Goal: Check status: Check status

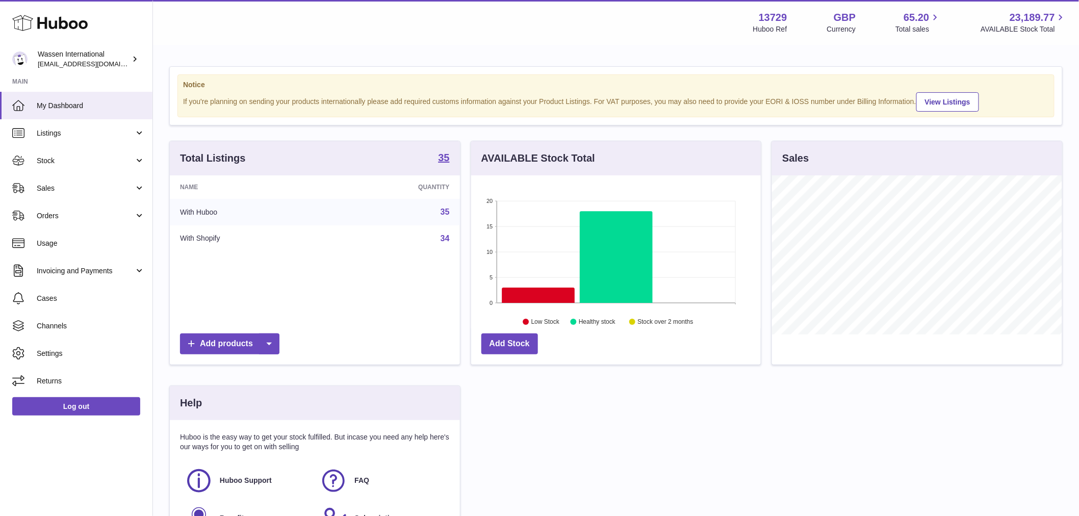
scroll to position [159, 290]
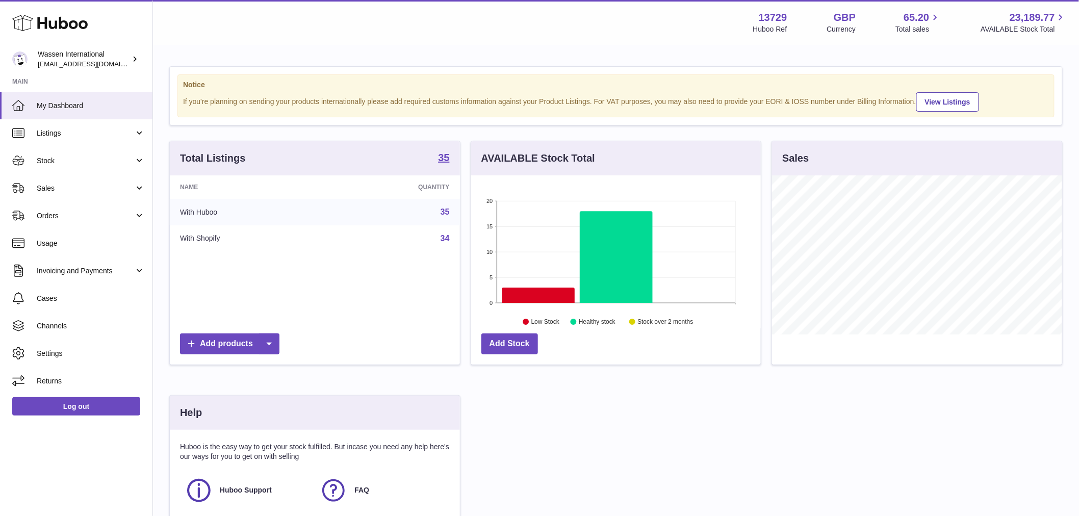
drag, startPoint x: 68, startPoint y: 161, endPoint x: 67, endPoint y: 182, distance: 20.9
click at [68, 161] on span "Stock" at bounding box center [85, 161] width 97 height 10
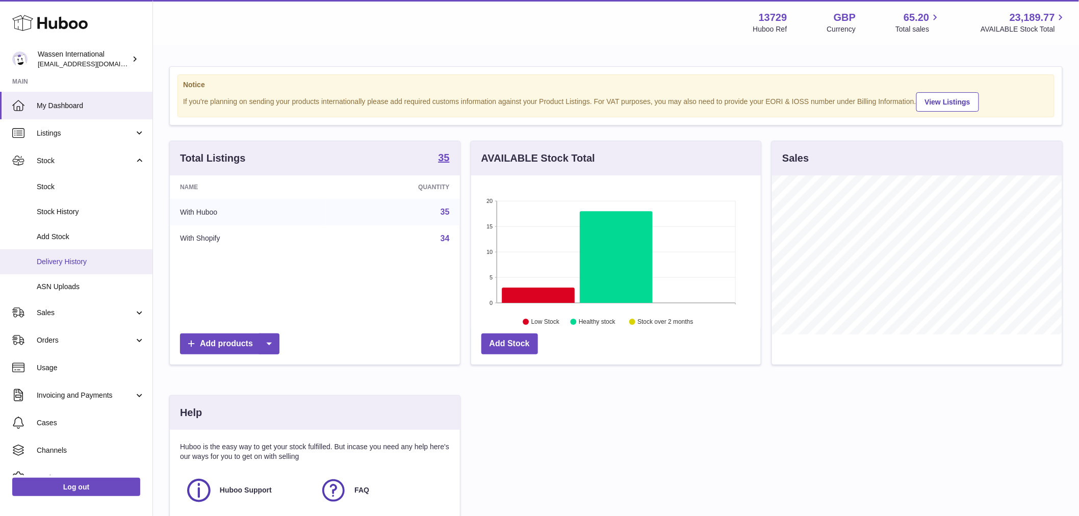
click at [70, 257] on span "Delivery History" at bounding box center [91, 262] width 108 height 10
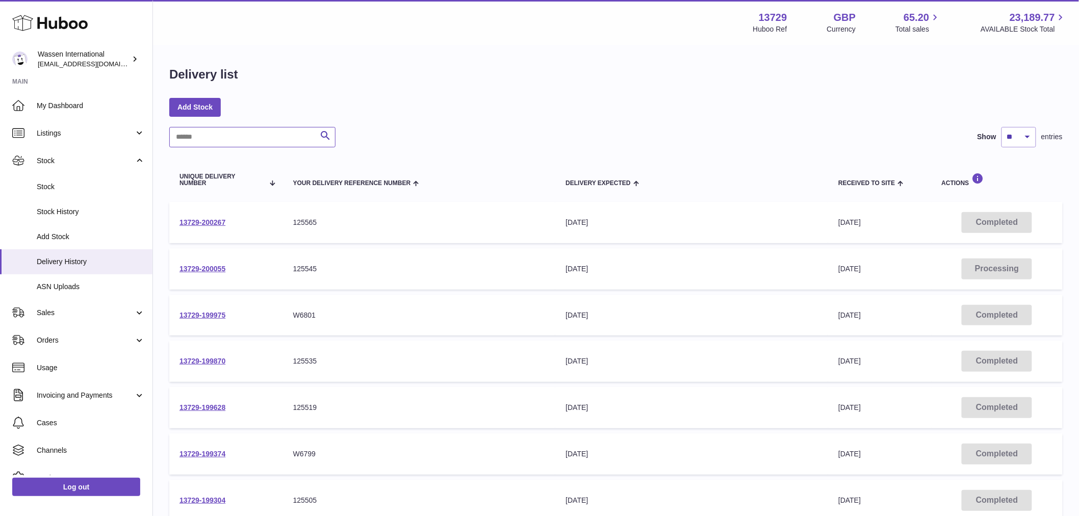
paste input "******"
type input "******"
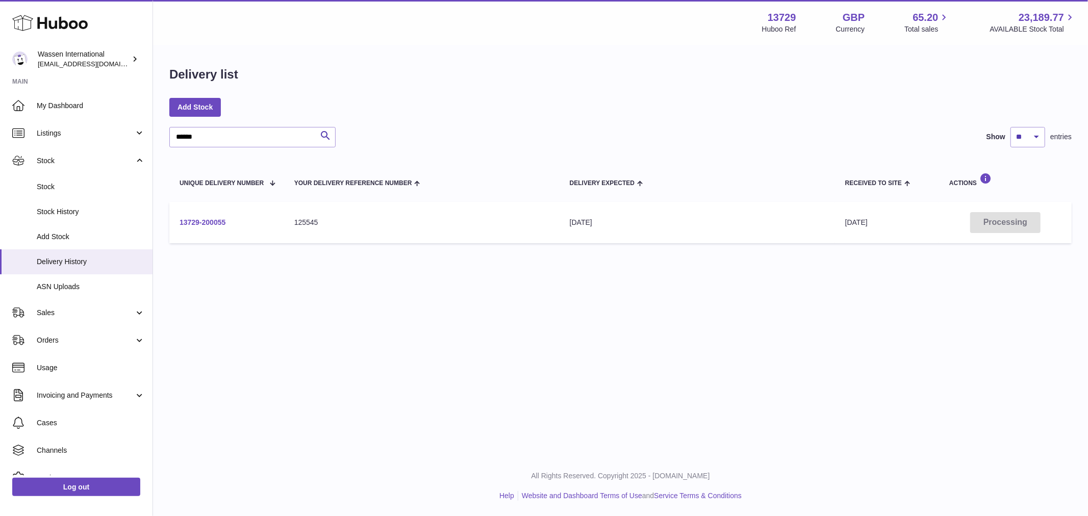
click at [192, 220] on link "13729-200055" at bounding box center [203, 222] width 46 height 8
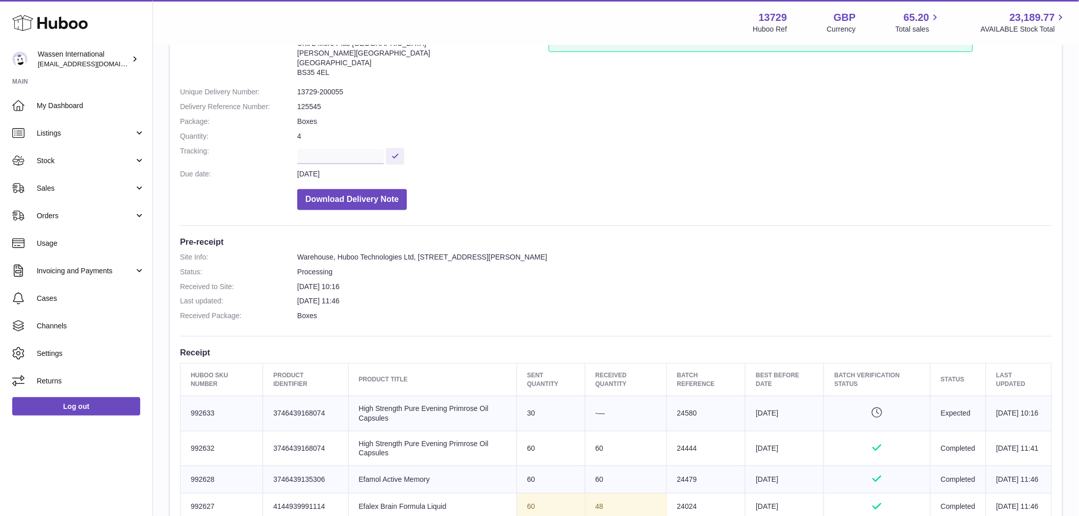
scroll to position [226, 0]
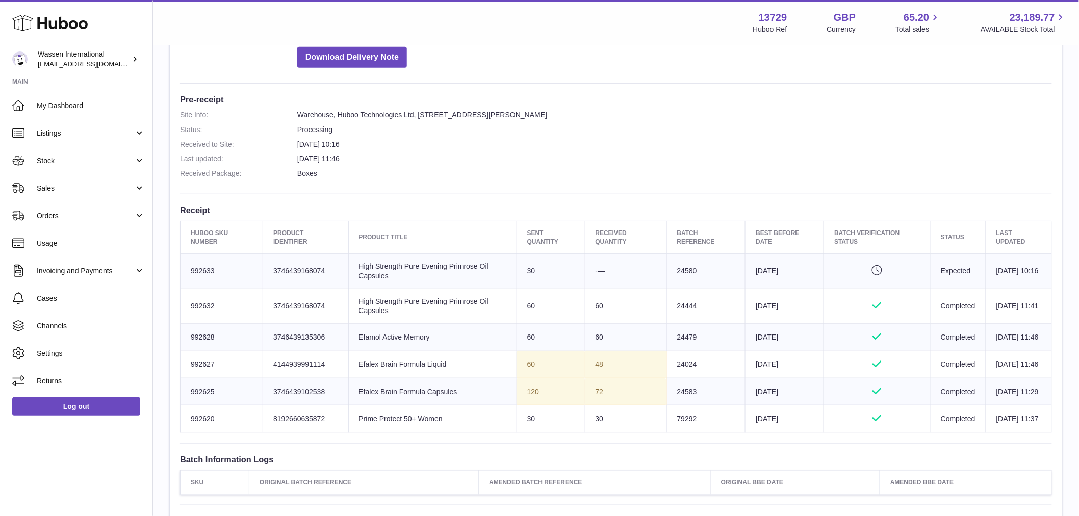
click at [612, 272] on td "-—" at bounding box center [626, 270] width 82 height 35
click at [348, 272] on td "Product title High Strength Pure Evening Primrose Oil Capsules" at bounding box center [432, 270] width 168 height 35
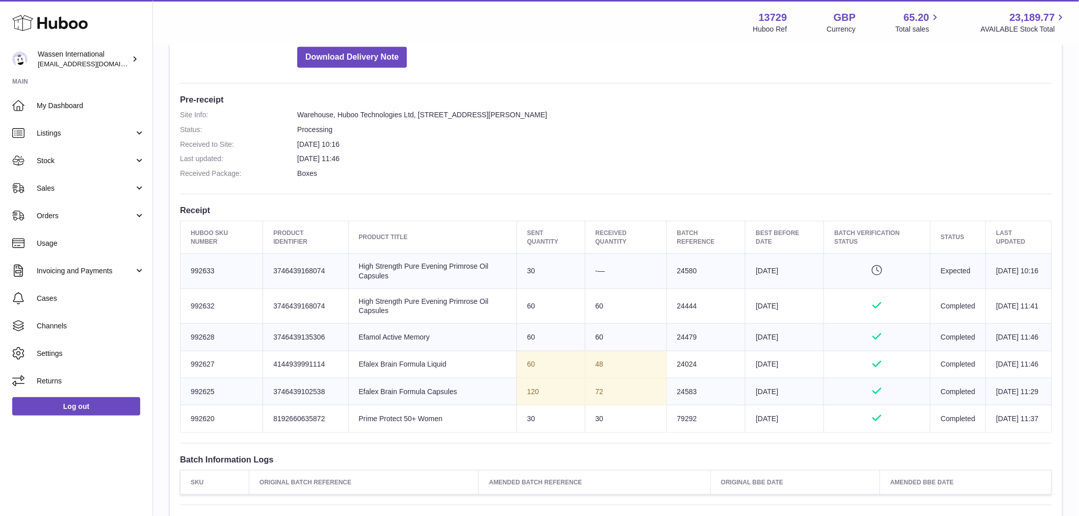
click at [348, 272] on td "Product title High Strength Pure Evening Primrose Oil Capsules" at bounding box center [432, 270] width 168 height 35
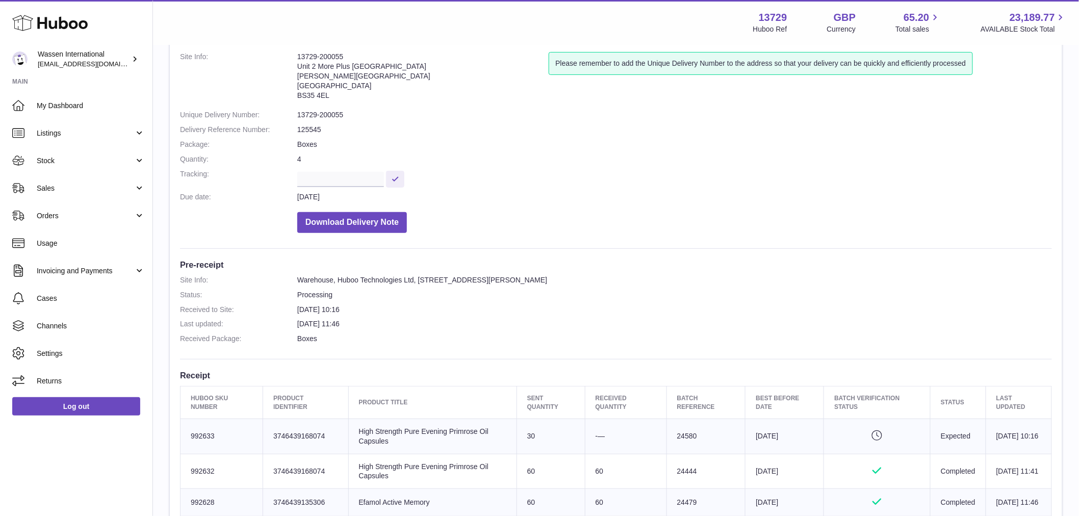
scroll to position [0, 0]
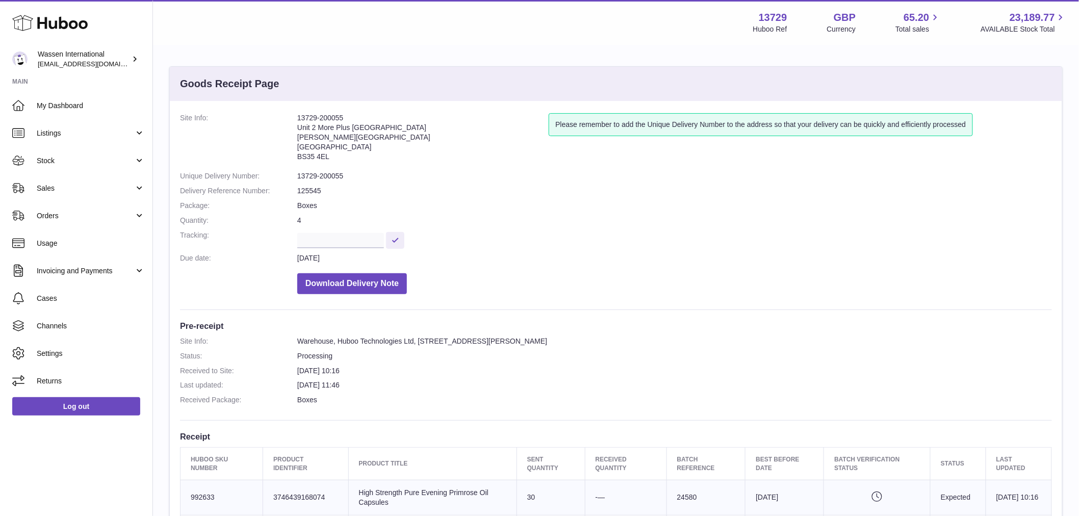
click at [322, 180] on dd "13729-200055" at bounding box center [674, 176] width 755 height 10
click at [322, 177] on dd "13729-200055" at bounding box center [674, 176] width 755 height 10
copy dl "13729-200055"
